Goal: Information Seeking & Learning: Learn about a topic

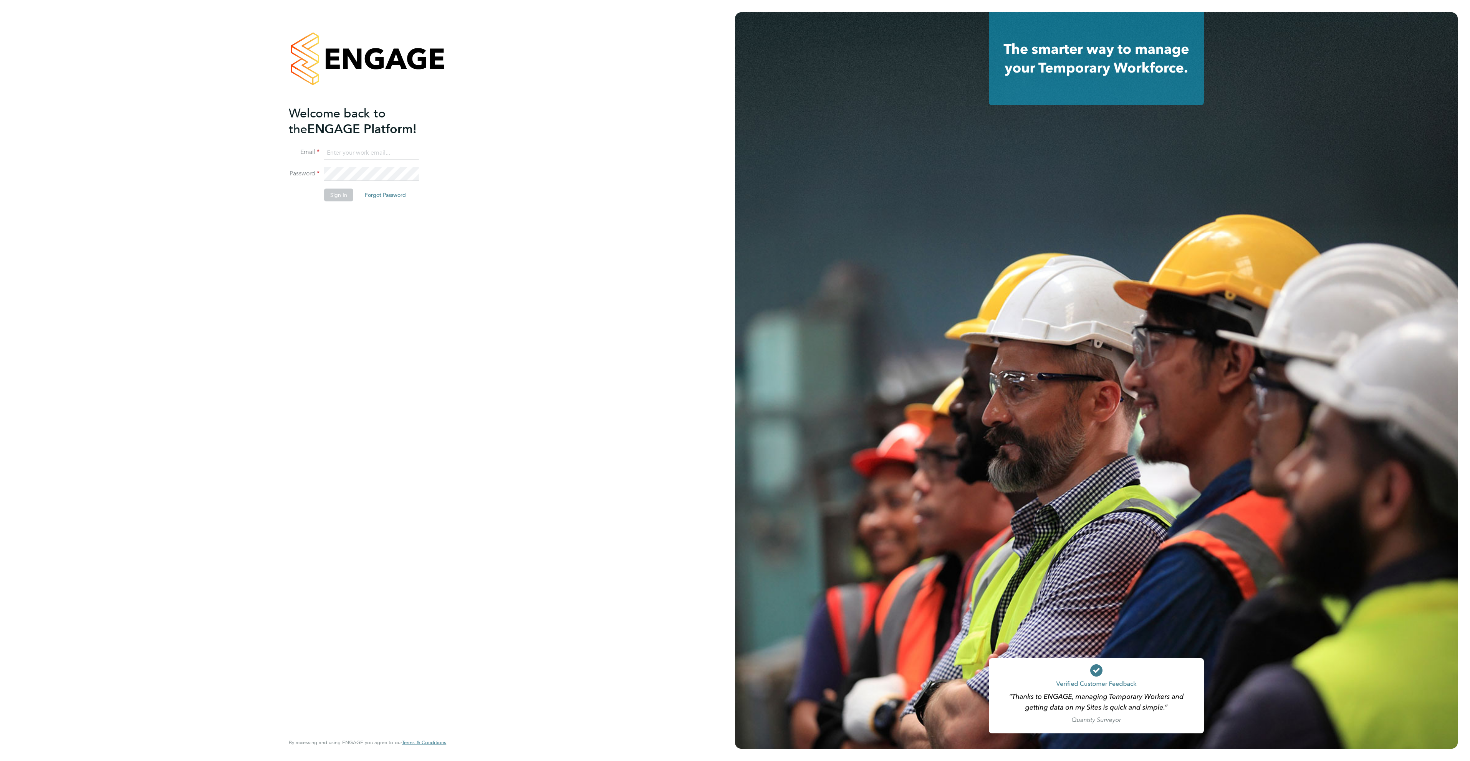
type input "[PERSON_NAME][EMAIL_ADDRESS][PERSON_NAME][DOMAIN_NAME]"
click at [340, 197] on button "Sign In" at bounding box center [338, 195] width 29 height 12
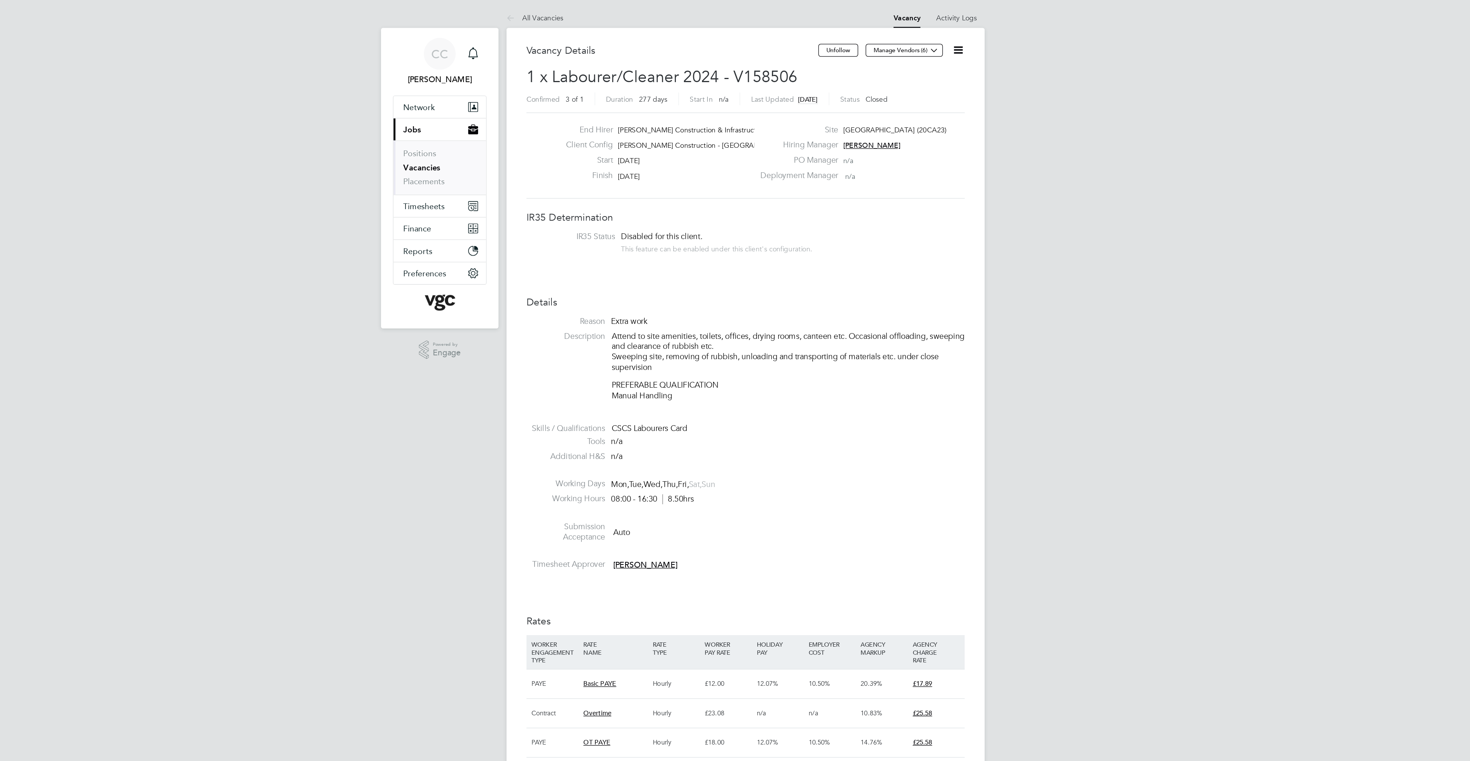
click at [490, 132] on link "Vacancies" at bounding box center [485, 129] width 28 height 7
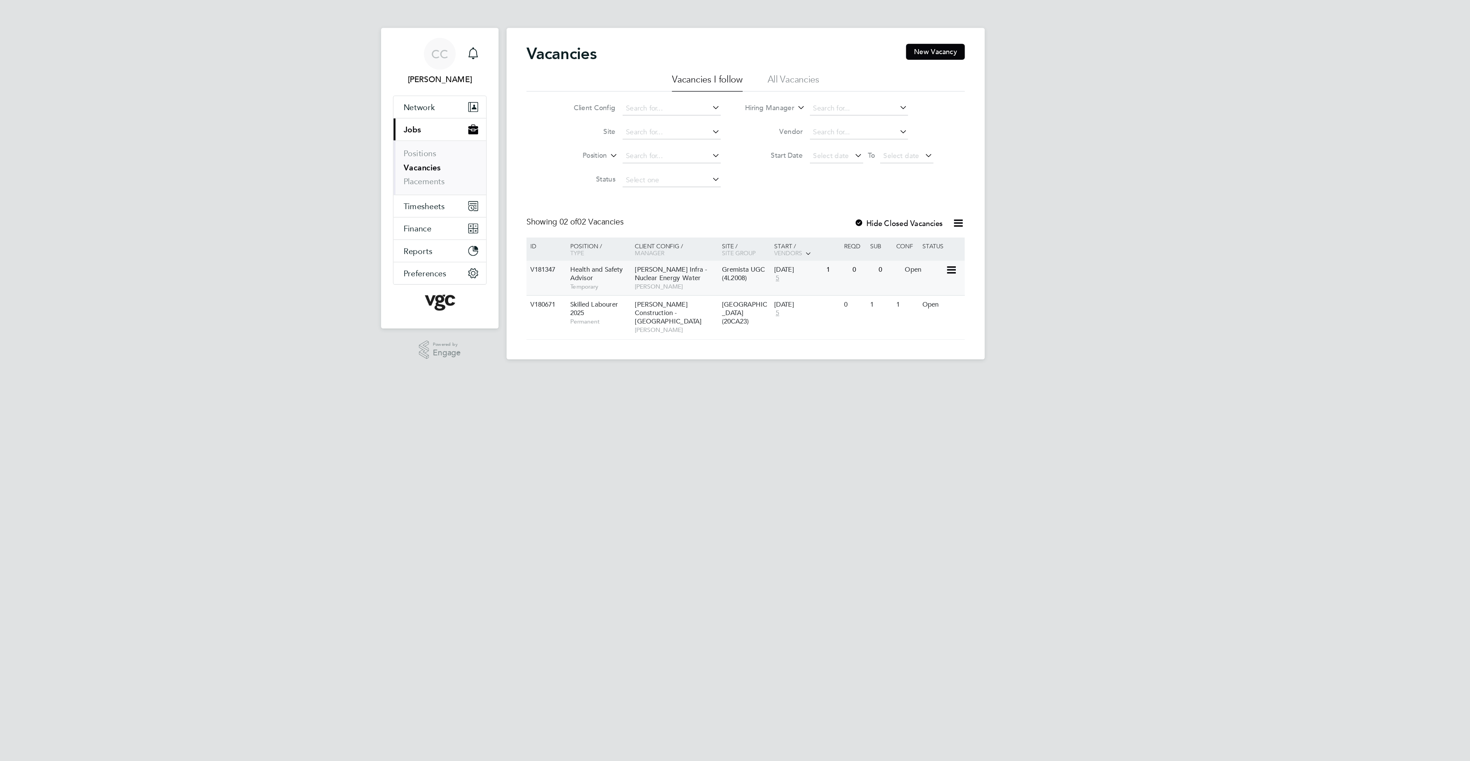
click at [673, 210] on span "Morgan Sindall Infra - Nuclear Energy Water" at bounding box center [678, 211] width 56 height 13
click at [648, 215] on div "Morgan Sindall Infra - Nuclear Energy Water Adrian Bolt" at bounding box center [681, 214] width 67 height 26
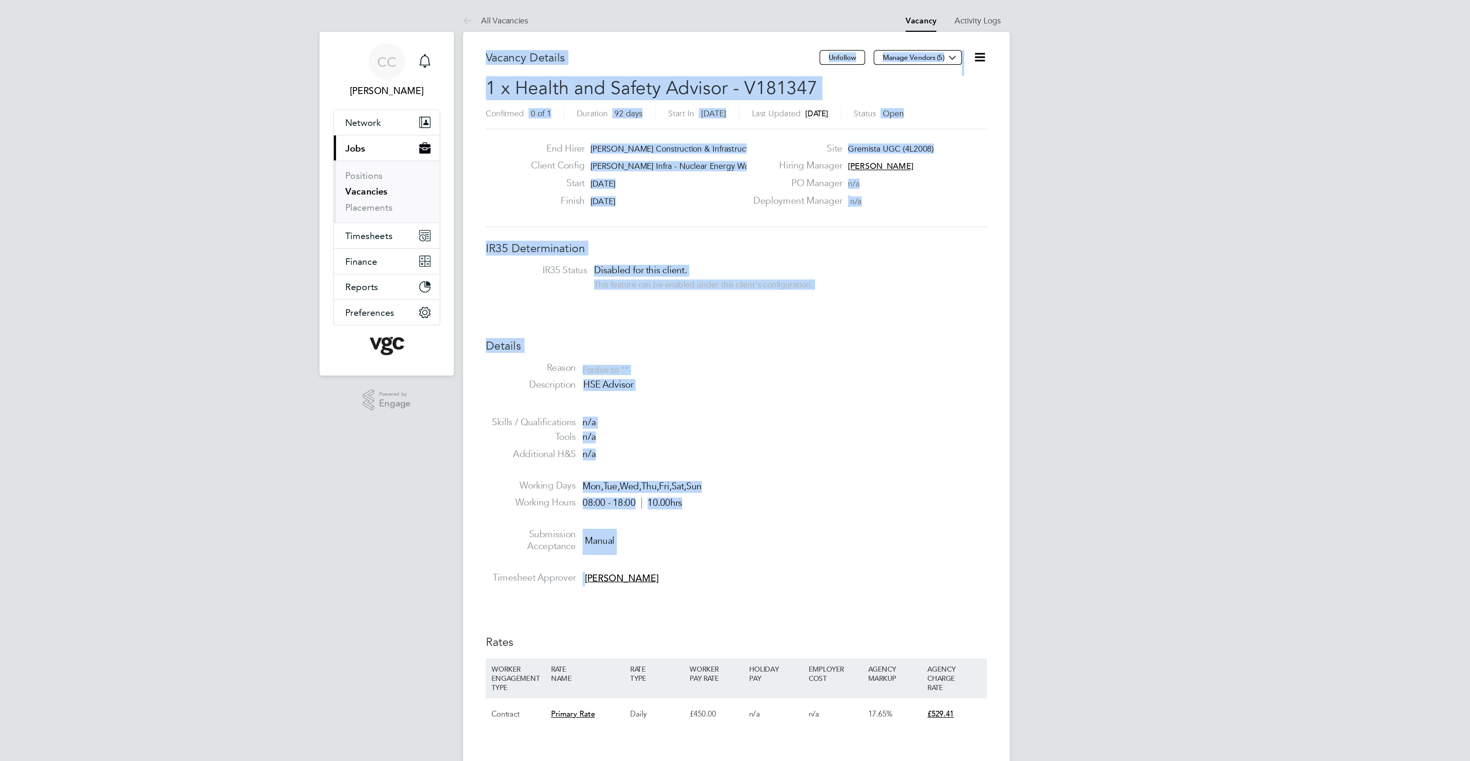
drag, startPoint x: 566, startPoint y: 36, endPoint x: 669, endPoint y: 388, distance: 366.4
click at [669, 388] on div "Vacancy Details Unfollow Manage Vendors (5) 1 x Health and Safety Advisor - V18…" at bounding box center [735, 462] width 338 height 856
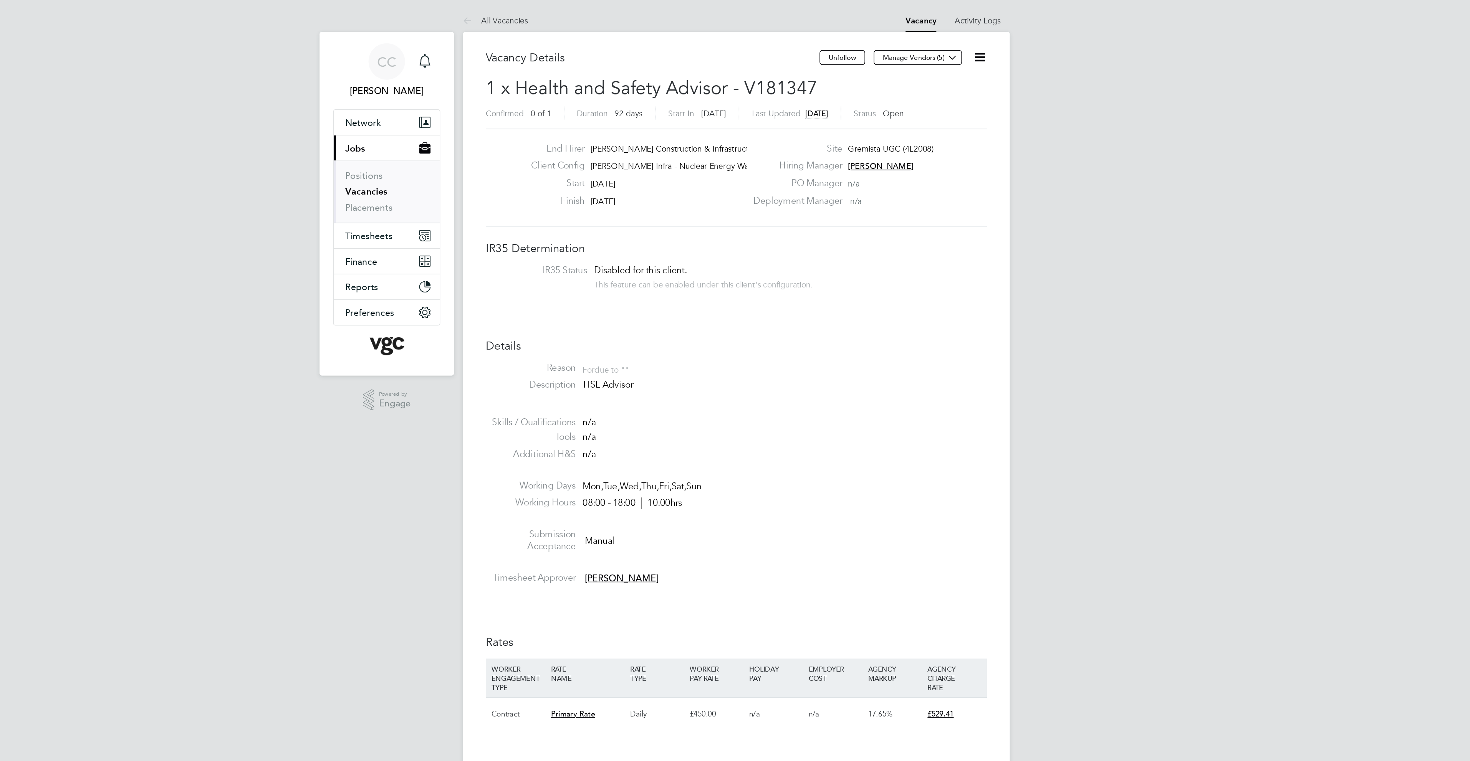
click at [669, 388] on li "Timesheet Approver [PERSON_NAME]" at bounding box center [735, 392] width 338 height 12
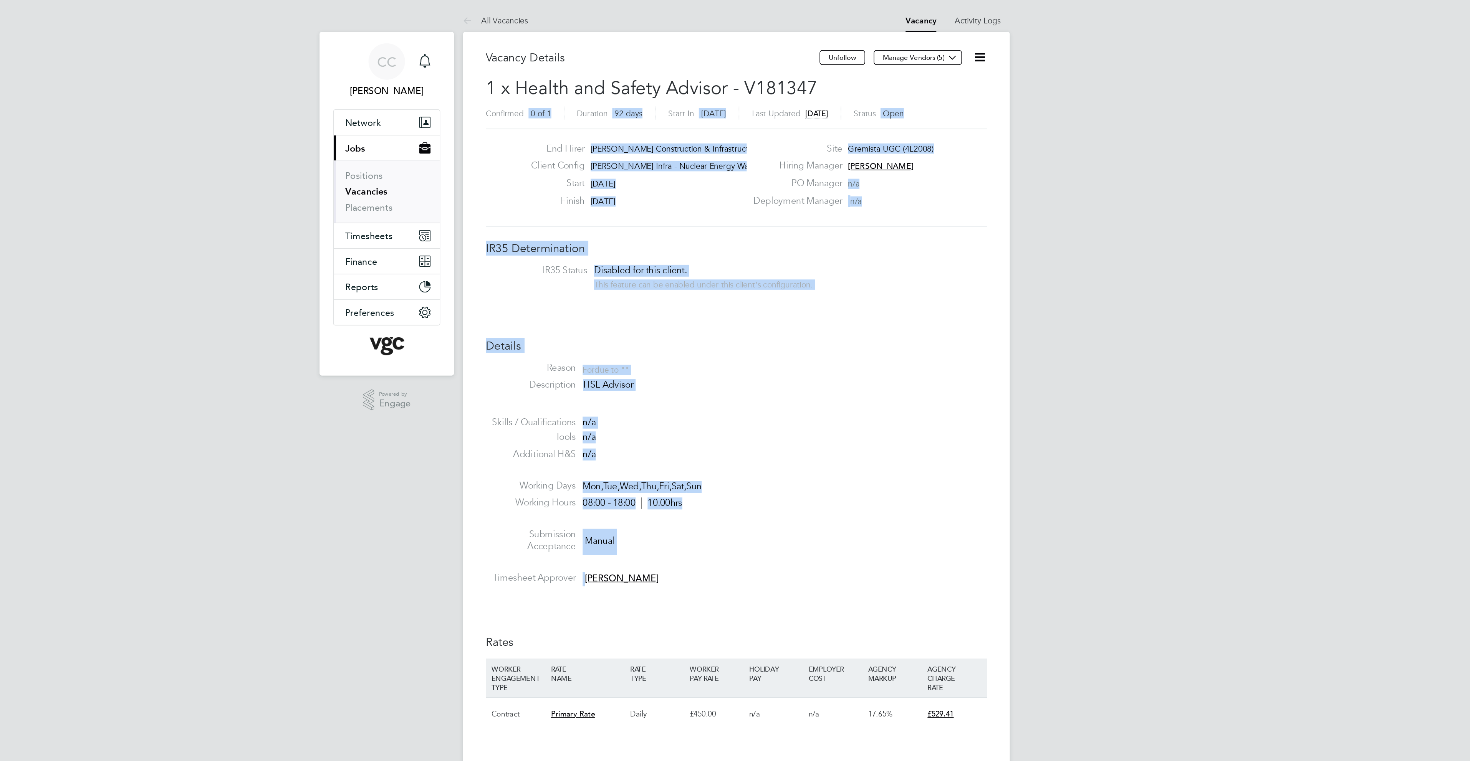
drag, startPoint x: 669, startPoint y: 388, endPoint x: 569, endPoint y: 63, distance: 340.8
click at [569, 63] on div "Vacancy Details Unfollow Manage Vendors (5) 1 x Health and Safety Advisor - V18…" at bounding box center [735, 462] width 338 height 856
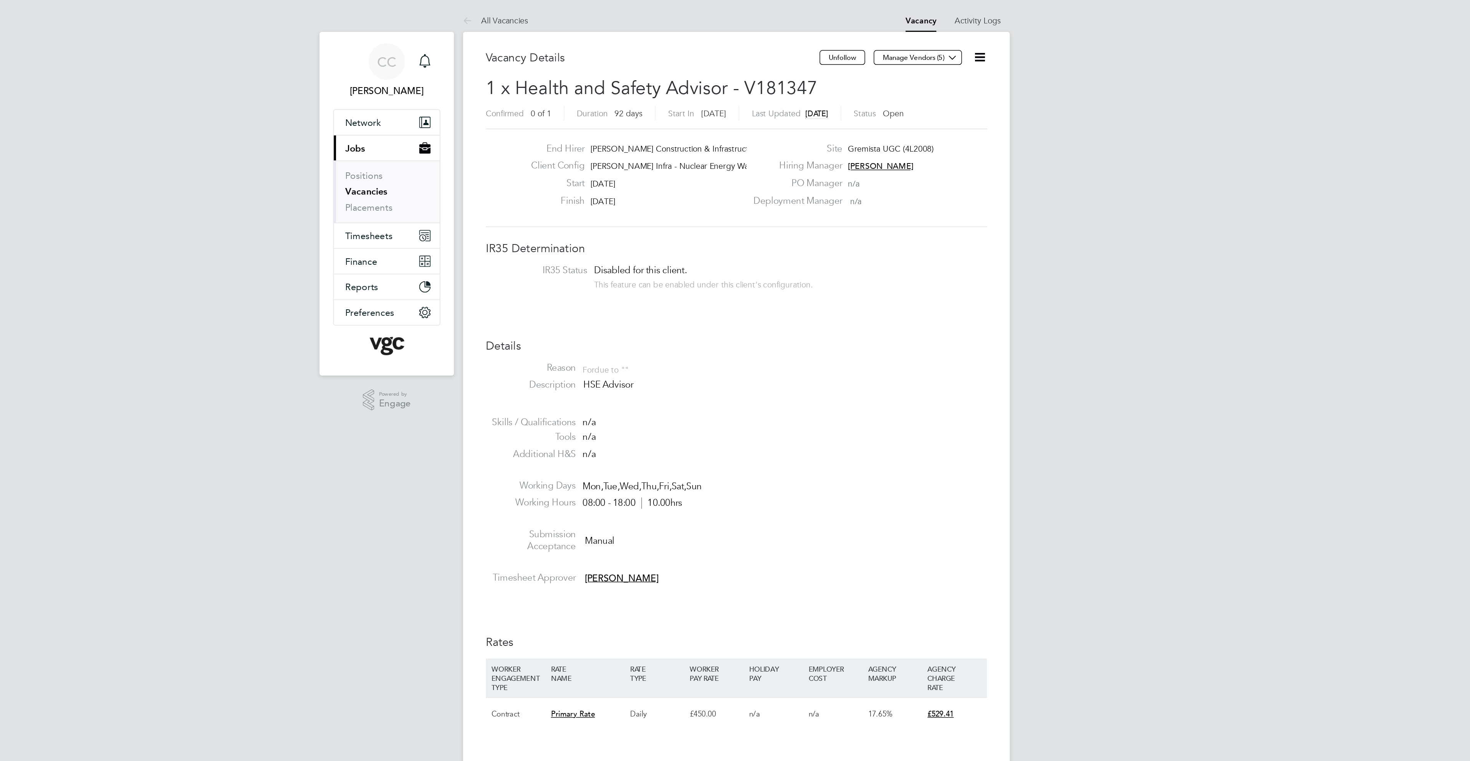
drag, startPoint x: 569, startPoint y: 63, endPoint x: 565, endPoint y: 38, distance: 24.8
click at [566, 38] on h3 "Vacancy Details" at bounding box center [678, 39] width 225 height 10
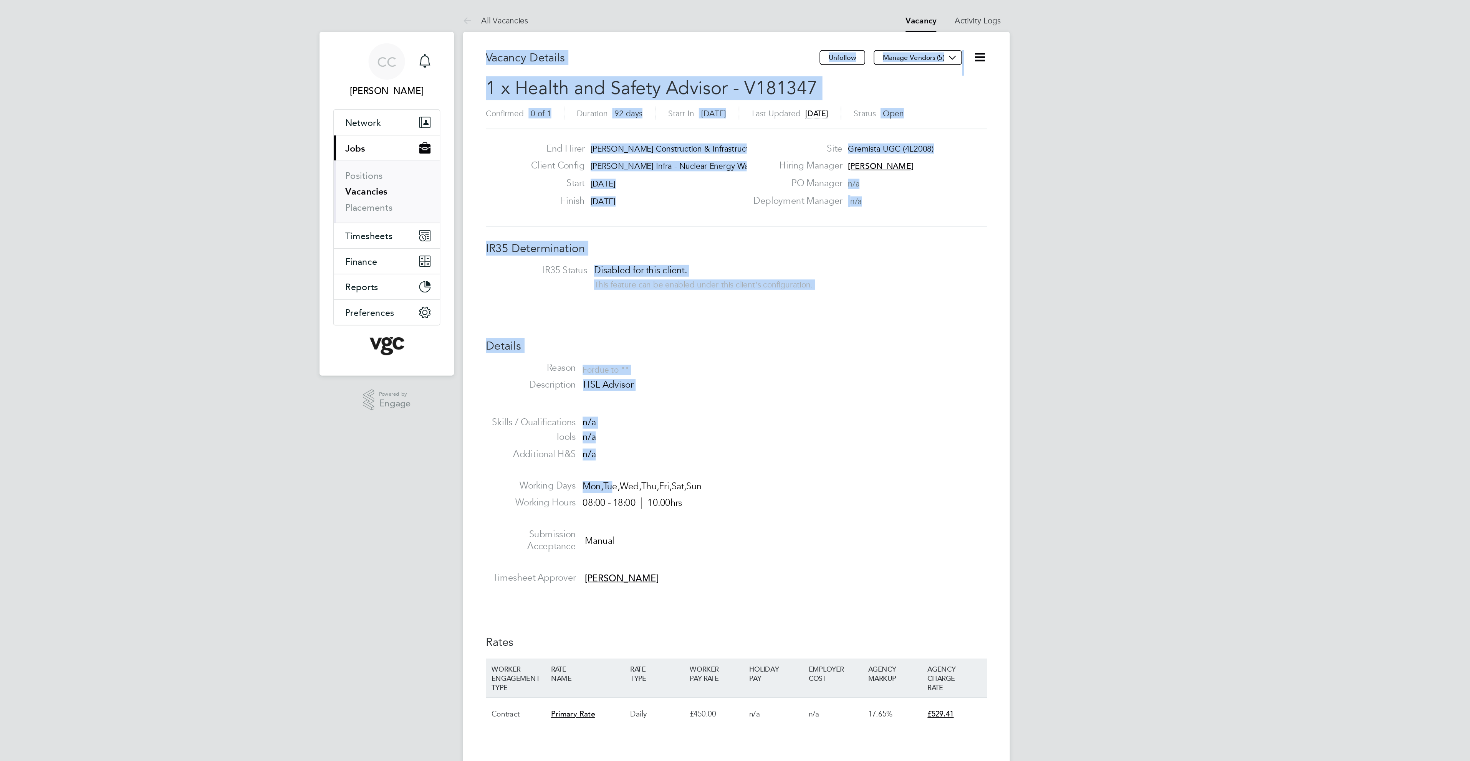
drag, startPoint x: 563, startPoint y: 35, endPoint x: 654, endPoint y: 325, distance: 303.8
click at [654, 325] on div "Vacancy Details Unfollow Manage Vendors (5) 1 x Health and Safety Advisor - V18…" at bounding box center [735, 462] width 369 height 883
drag, startPoint x: 668, startPoint y: 392, endPoint x: 567, endPoint y: 21, distance: 384.3
click at [567, 21] on div "Vacancy Details Unfollow Manage Vendors (5) 1 x Health and Safety Advisor - V18…" at bounding box center [735, 462] width 369 height 883
drag, startPoint x: 567, startPoint y: 21, endPoint x: 564, endPoint y: 38, distance: 17.2
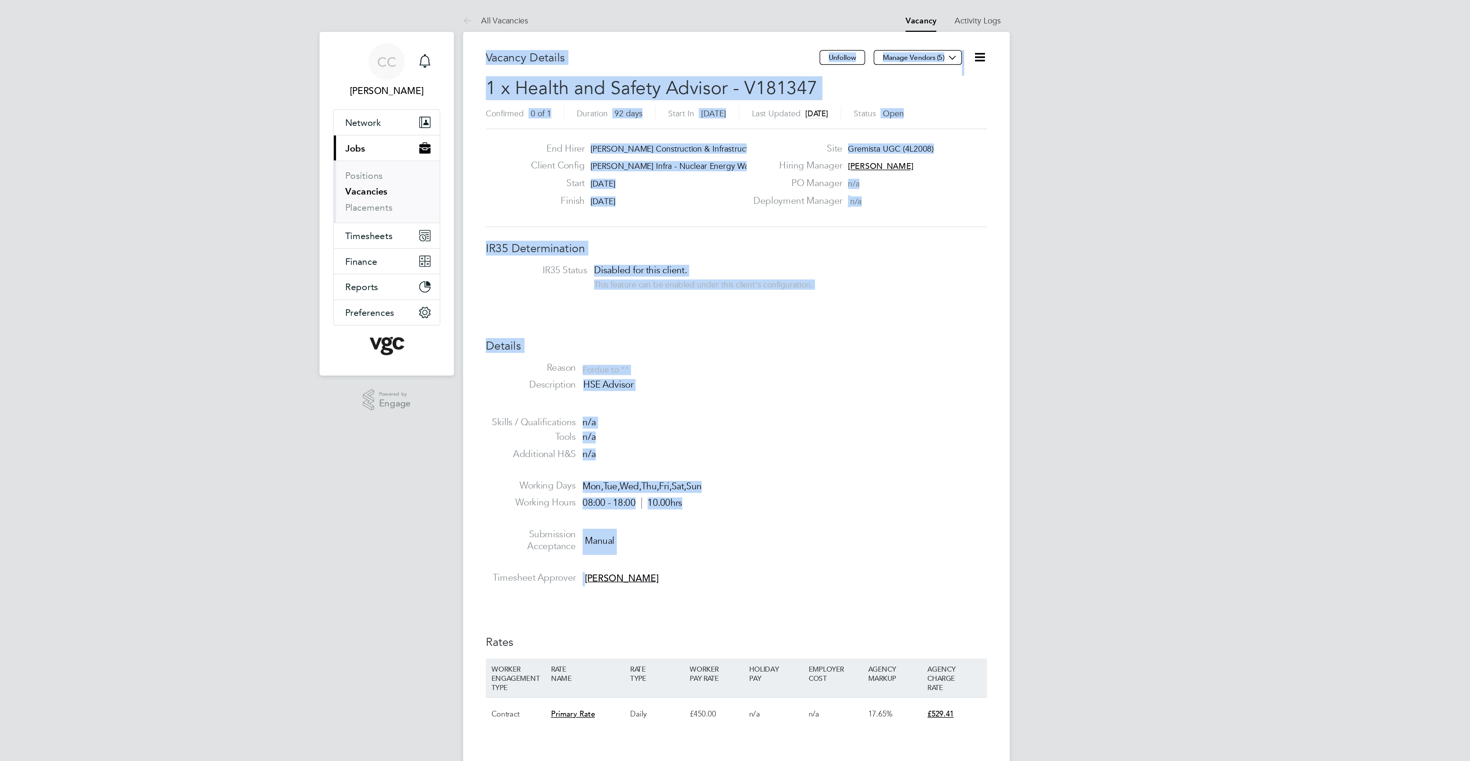
click at [564, 38] on div "Vacancy Details Unfollow Manage Vendors (5) 1 x Health and Safety Advisor - V18…" at bounding box center [735, 462] width 369 height 883
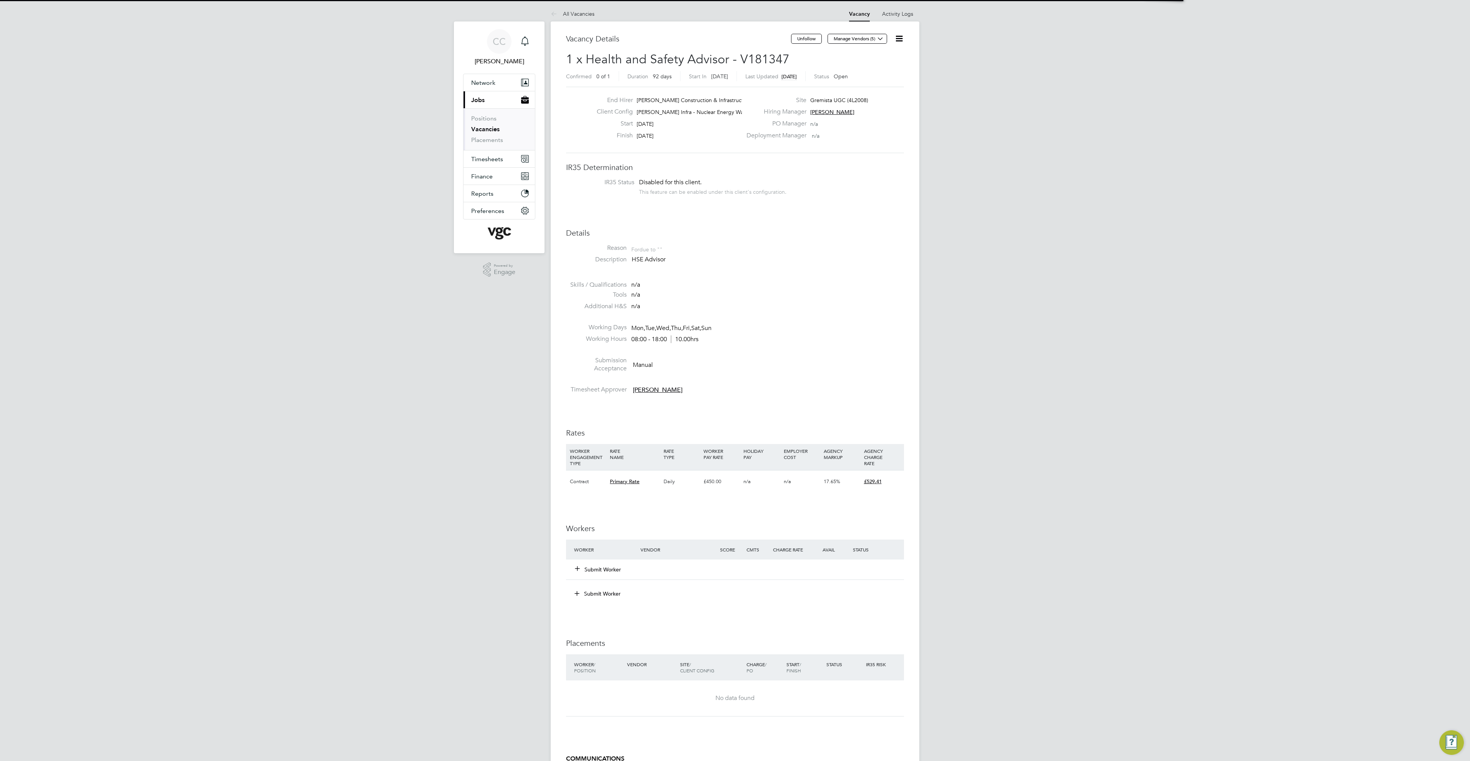
scroll to position [23, 54]
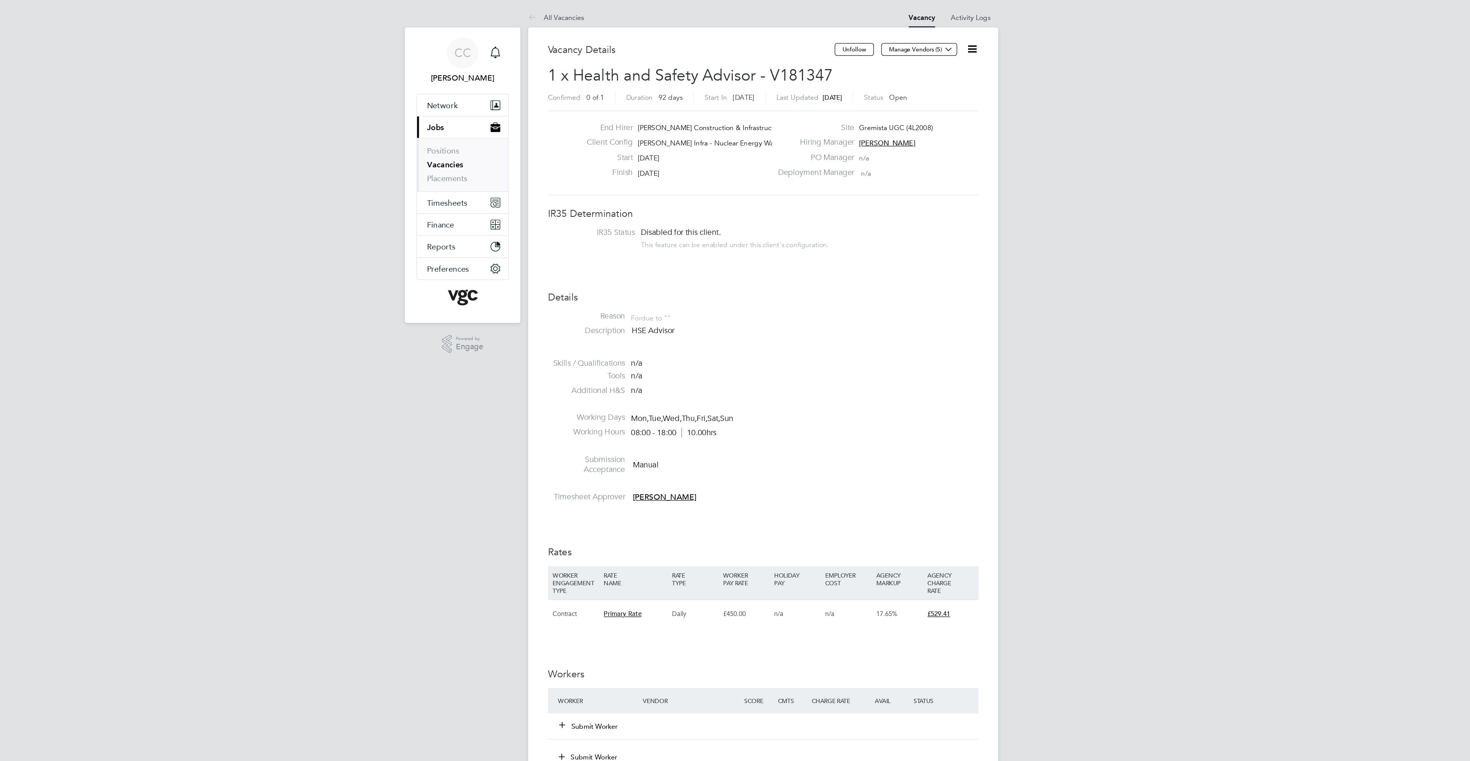
click at [896, 37] on icon at bounding box center [899, 39] width 10 height 10
click at [851, 254] on li "Reason For due to """ at bounding box center [735, 250] width 338 height 12
click at [901, 38] on icon at bounding box center [899, 39] width 10 height 10
click at [805, 202] on div "IR35 Determination IR35 Status Disabled for this client. This feature can be en…" at bounding box center [735, 526] width 338 height 728
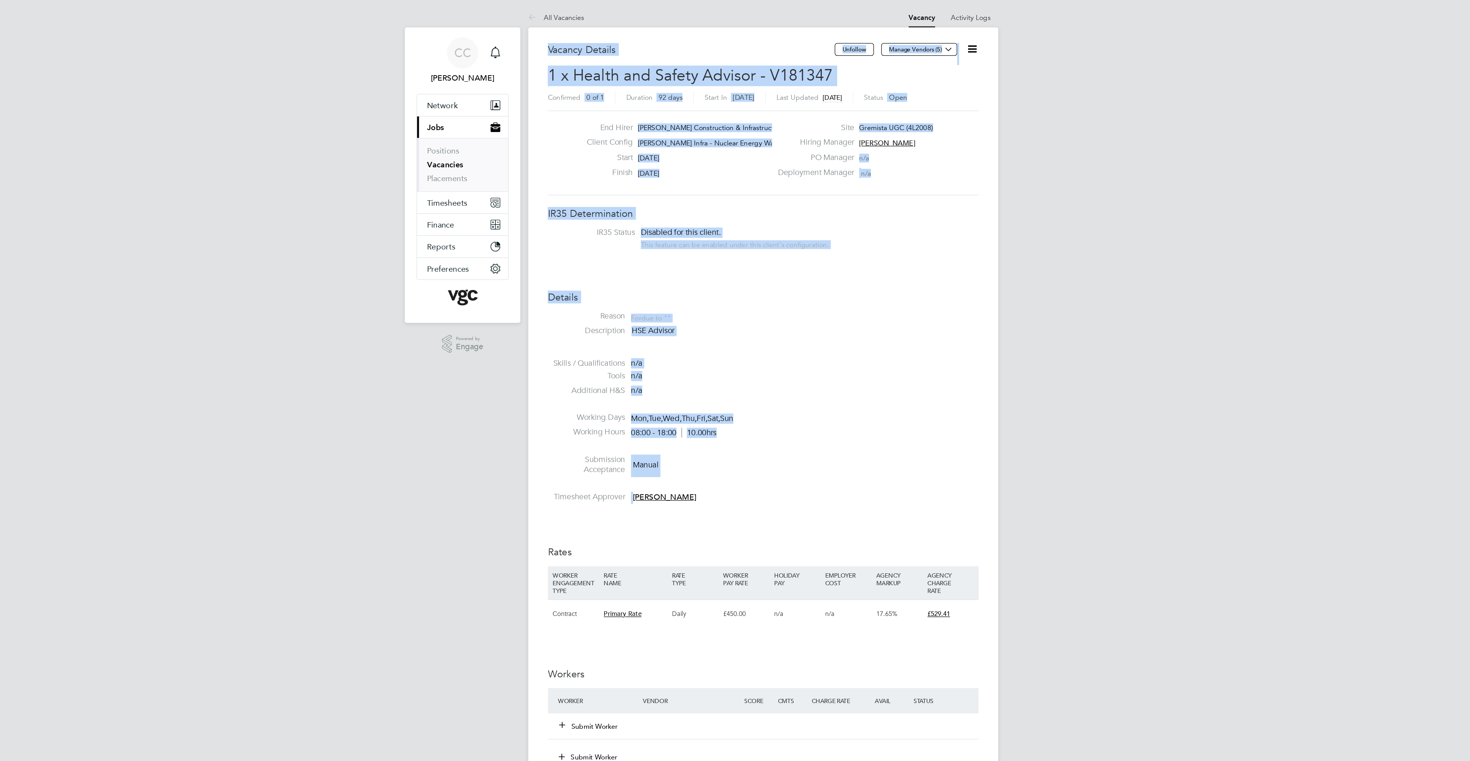
drag, startPoint x: 673, startPoint y: 393, endPoint x: 560, endPoint y: 32, distance: 378.4
click at [560, 32] on div "Vacancy Details Unfollow Manage Vendors (5) 1 x Health and Safety Advisor - V18…" at bounding box center [735, 462] width 369 height 883
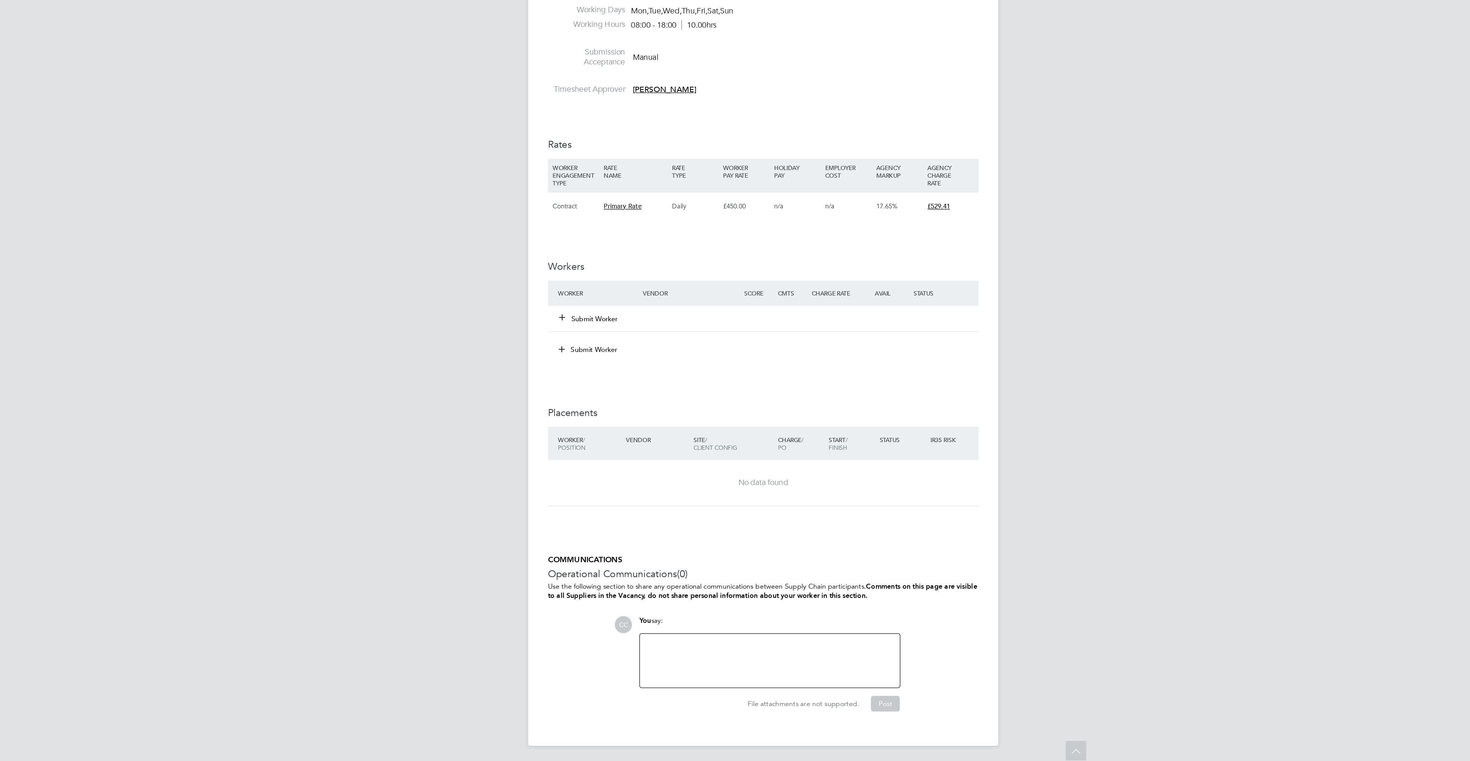
scroll to position [0, 0]
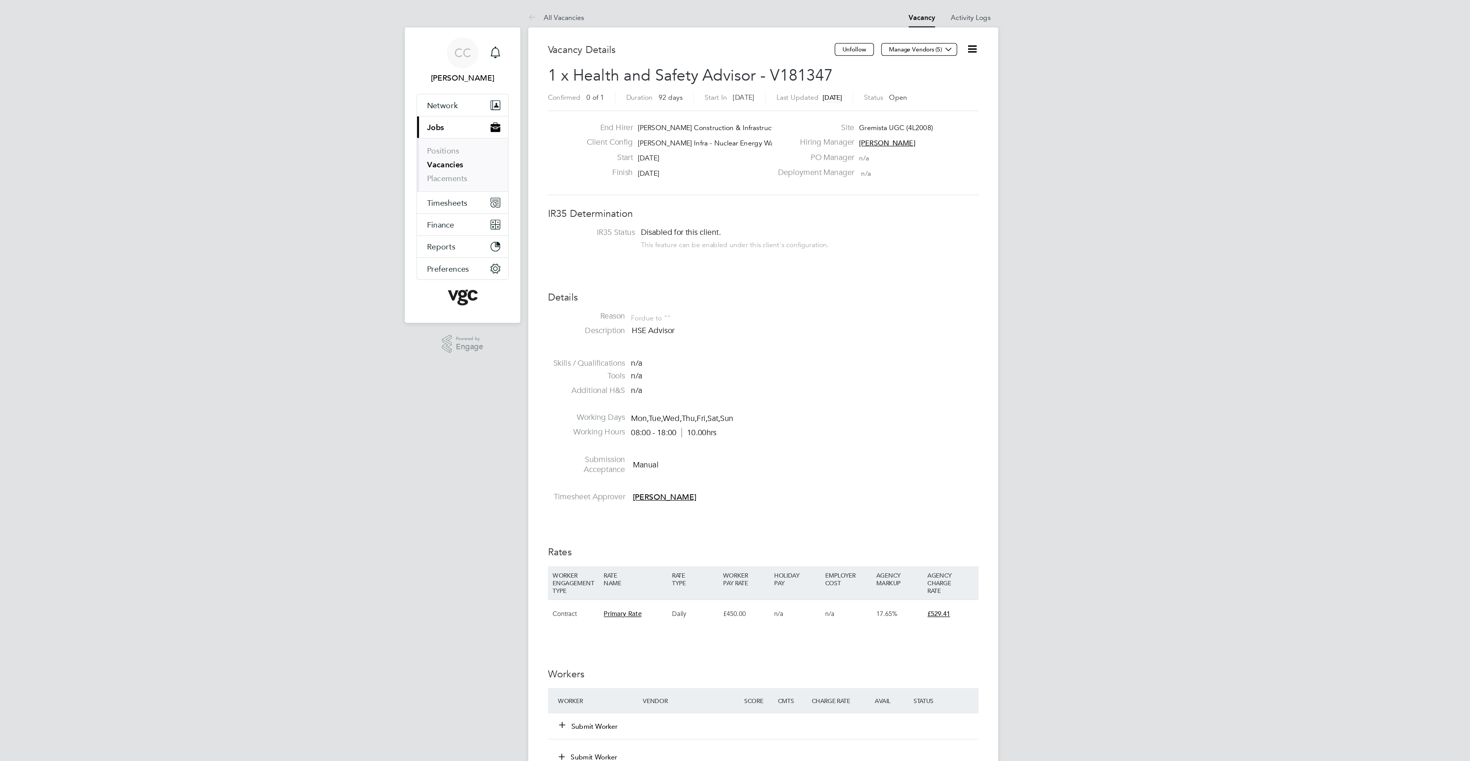
click at [898, 39] on icon at bounding box center [899, 39] width 10 height 10
click at [820, 220] on div "IR35 Determination IR35 Status Disabled for this client. This feature can be en…" at bounding box center [735, 526] width 338 height 728
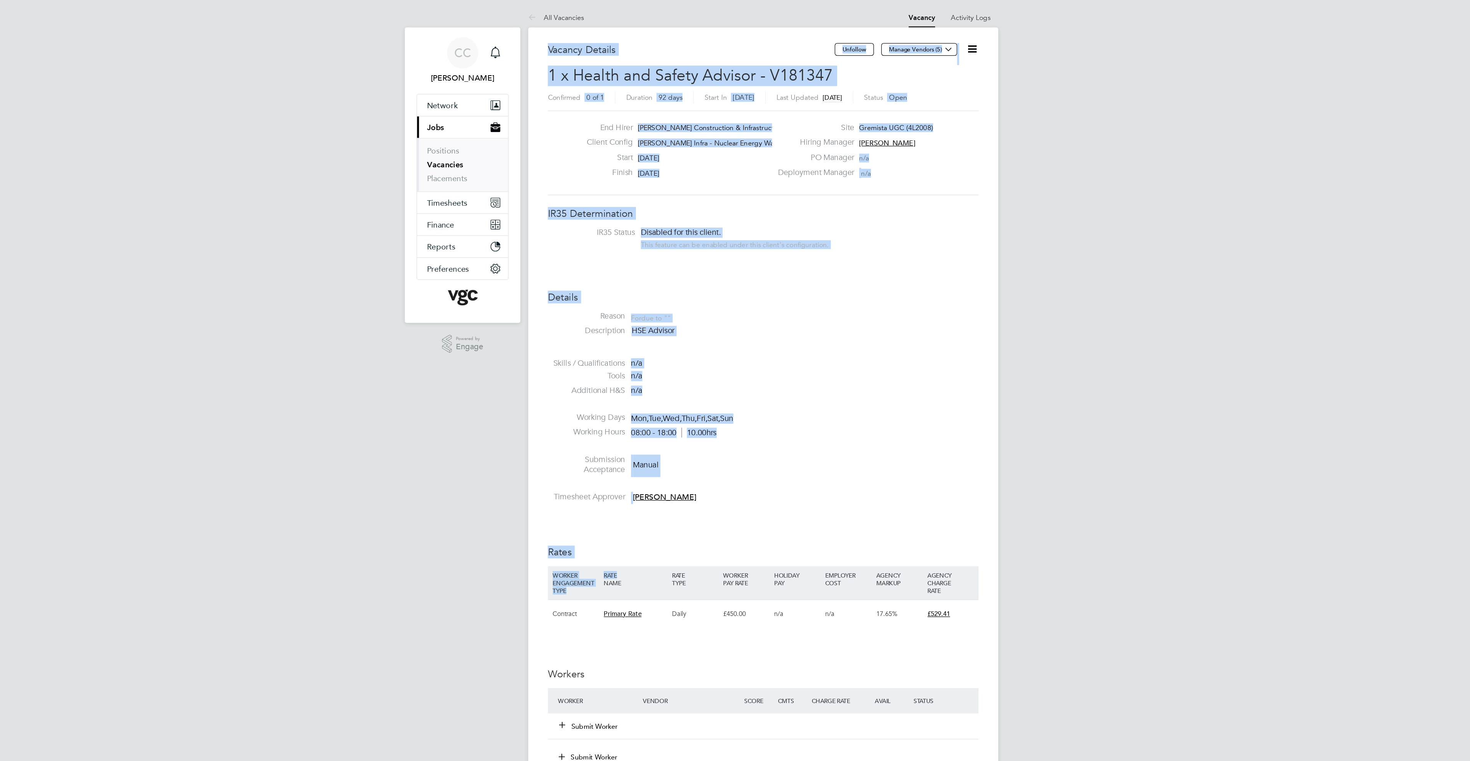
drag, startPoint x: 564, startPoint y: 35, endPoint x: 625, endPoint y: 449, distance: 419.2
click at [625, 449] on div "Vacancy Details Unfollow Manage Vendors (5) 1 x Health and Safety Advisor - V18…" at bounding box center [735, 462] width 369 height 883
click at [593, 431] on h3 "Rates" at bounding box center [735, 433] width 338 height 10
